Goal: Information Seeking & Learning: Learn about a topic

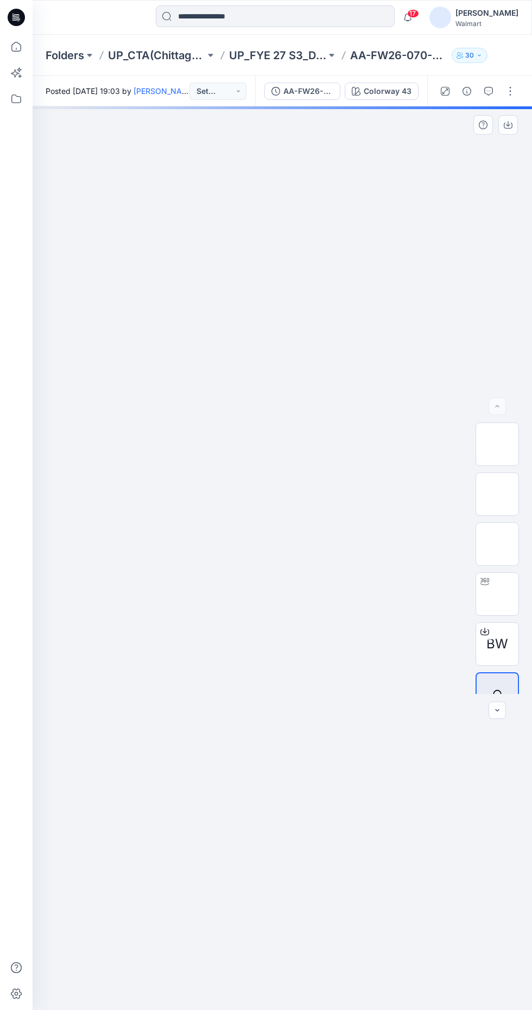
click at [266, 433] on img at bounding box center [282, 433] width 543 height 0
click at [497, 594] on img at bounding box center [497, 594] width 0 height 0
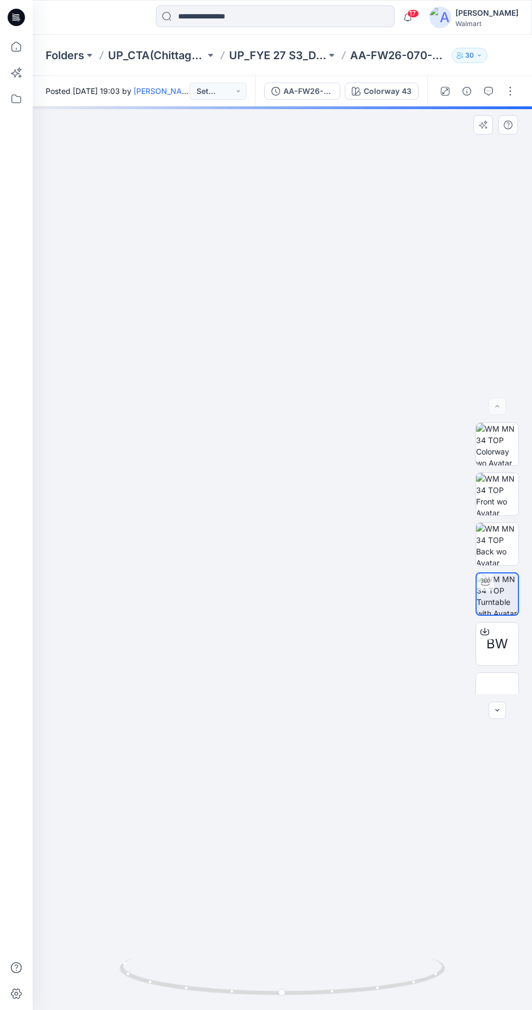
click at [294, 1009] on img at bounding box center [282, 983] width 326 height 53
click at [313, 998] on icon at bounding box center [283, 977] width 328 height 41
click at [324, 998] on icon at bounding box center [283, 977] width 328 height 41
click at [273, 603] on div at bounding box center [282, 557] width 499 height 903
click at [307, 998] on icon at bounding box center [283, 977] width 328 height 41
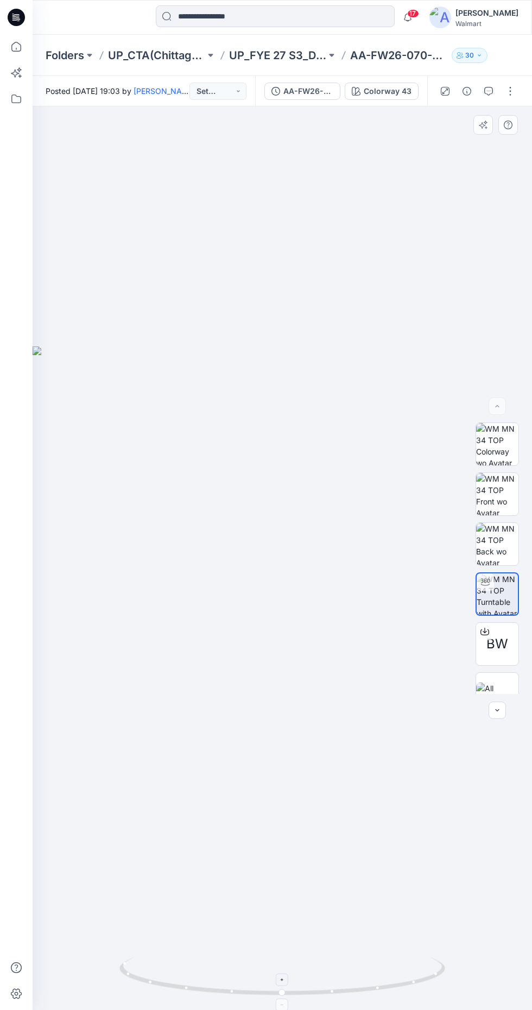
click at [305, 998] on icon at bounding box center [283, 977] width 328 height 41
click at [283, 996] on circle at bounding box center [283, 992] width 7 height 7
click at [293, 1009] on img at bounding box center [282, 983] width 326 height 53
click at [485, 515] on img at bounding box center [497, 494] width 42 height 42
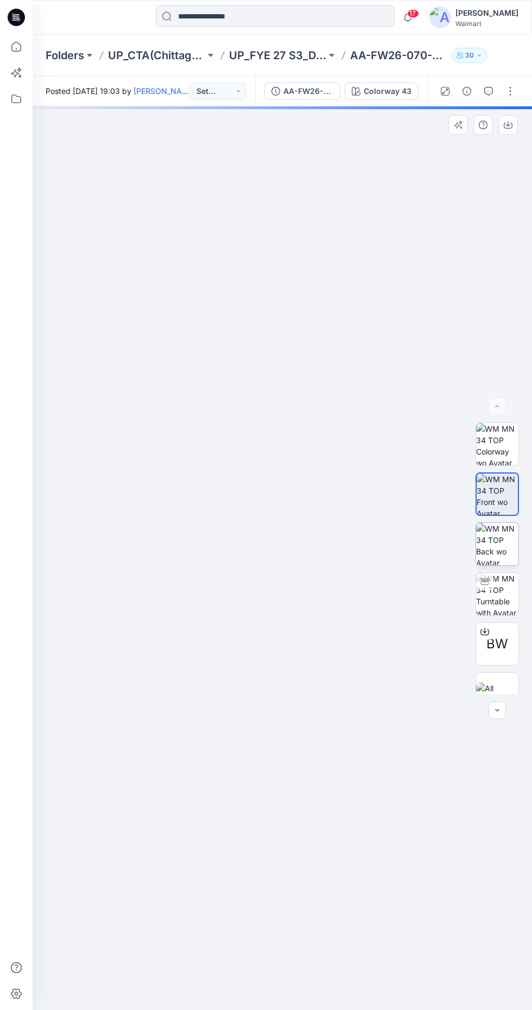
click at [483, 565] on img at bounding box center [497, 544] width 42 height 42
click at [496, 465] on img at bounding box center [497, 444] width 42 height 42
